Goal: Task Accomplishment & Management: Use online tool/utility

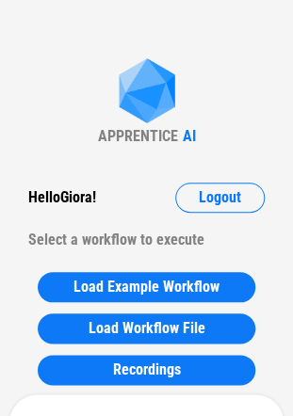
click at [199, 215] on div "Hello Giora ! Logout Select a workflow to execute" at bounding box center [146, 219] width 274 height 73
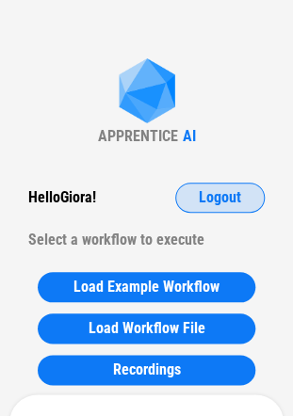
click at [207, 202] on span "Logout" at bounding box center [220, 197] width 42 height 15
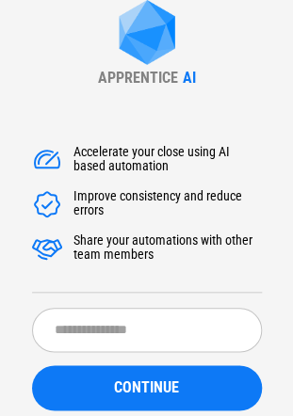
scroll to position [94, 0]
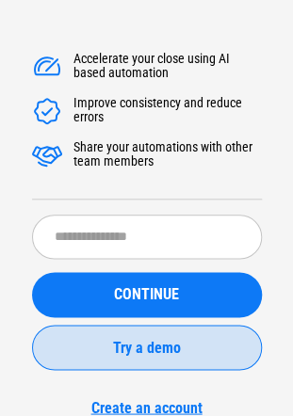
click at [140, 364] on button "Try a demo" at bounding box center [147, 347] width 230 height 45
click at [143, 361] on button "Try a demo" at bounding box center [147, 347] width 230 height 45
click at [134, 353] on span "Try a demo" at bounding box center [147, 347] width 68 height 15
click at [128, 347] on span "Try a demo" at bounding box center [147, 347] width 68 height 15
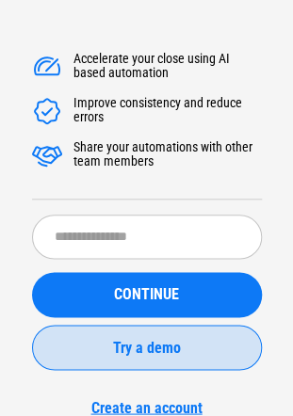
click at [128, 347] on span "Try a demo" at bounding box center [147, 347] width 68 height 15
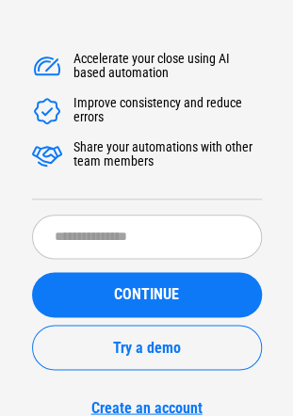
click at [174, 391] on div "CONTINUE Try a demo Create an account" at bounding box center [147, 344] width 230 height 144
click at [240, 388] on div "CONTINUE Try a demo Create an account" at bounding box center [147, 344] width 230 height 144
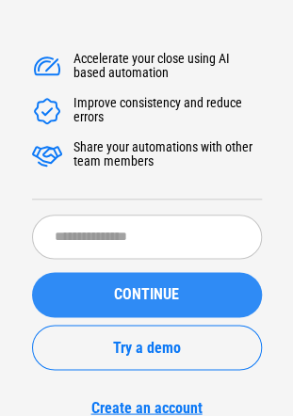
click at [204, 300] on div "CONTINUE" at bounding box center [147, 294] width 185 height 15
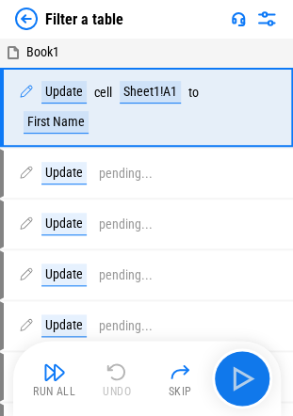
click at [33, 16] on img at bounding box center [26, 19] width 23 height 23
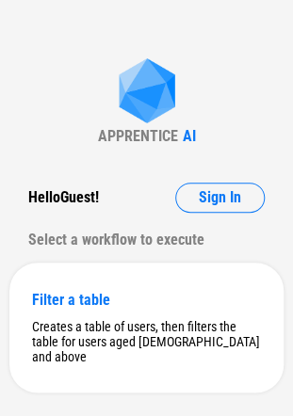
scroll to position [21, 0]
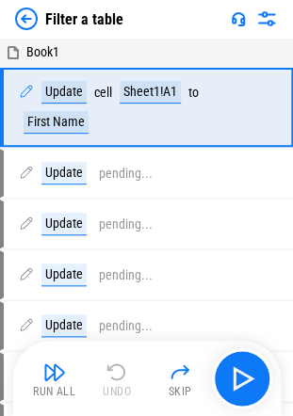
click at [23, 25] on img at bounding box center [26, 19] width 23 height 23
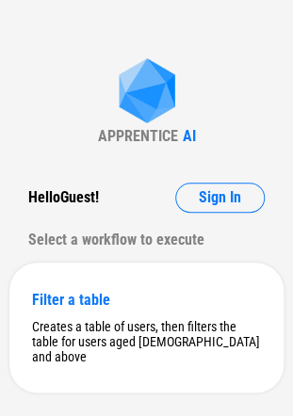
scroll to position [21, 0]
